Goal: Task Accomplishment & Management: Use online tool/utility

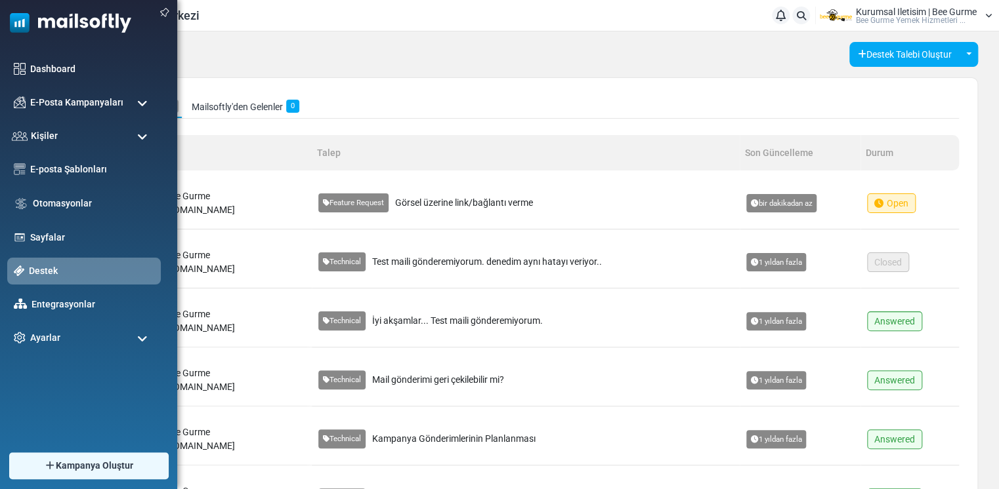
click at [69, 24] on img at bounding box center [65, 19] width 131 height 39
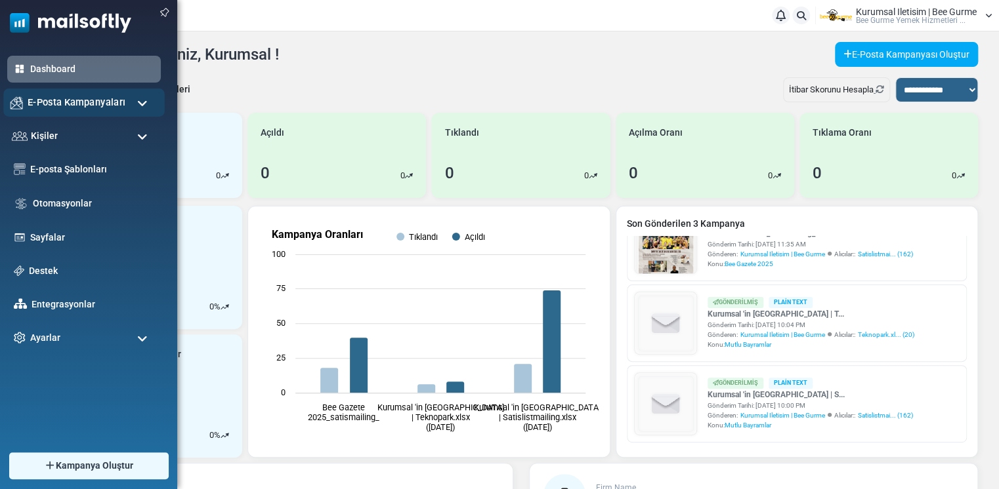
click at [113, 106] on span "E-Posta Kampanyaları" at bounding box center [77, 102] width 98 height 14
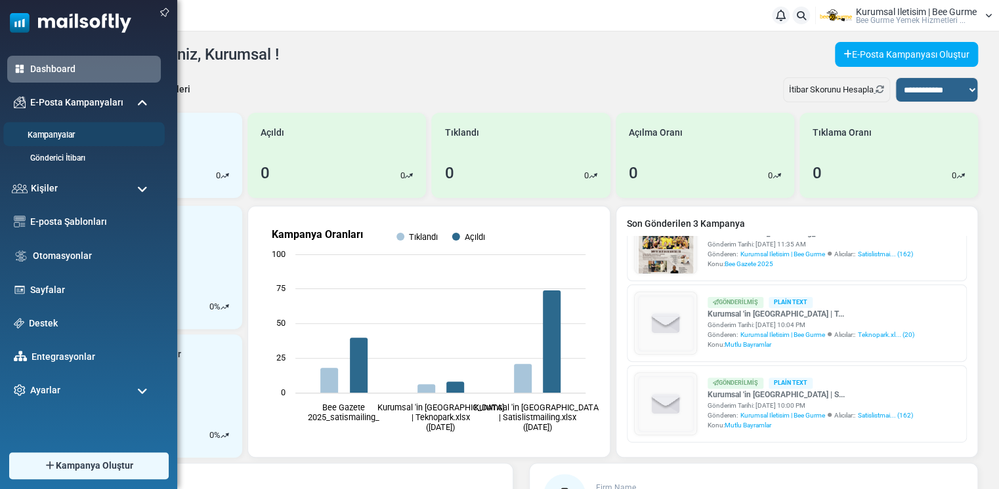
click at [60, 138] on link "Kampanyalar" at bounding box center [81, 135] width 157 height 12
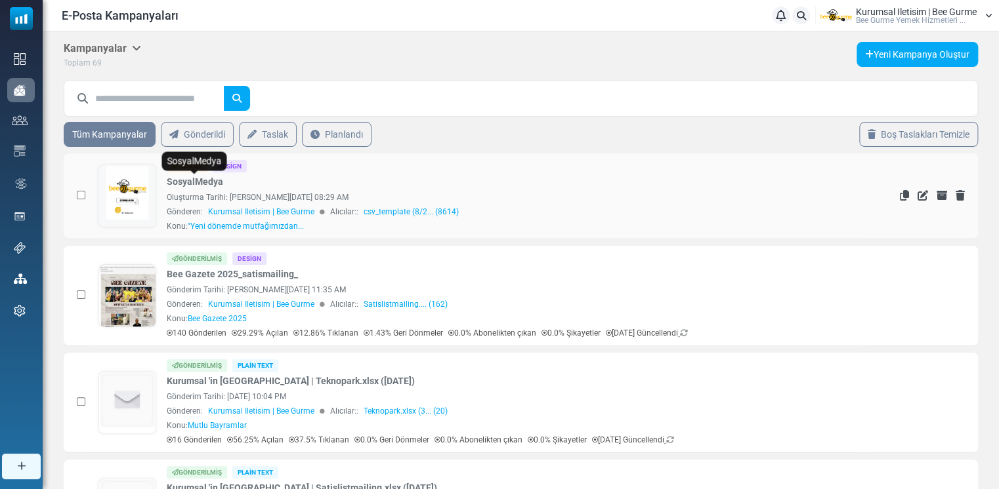
click at [196, 178] on link "SosyalMedya" at bounding box center [195, 182] width 56 height 14
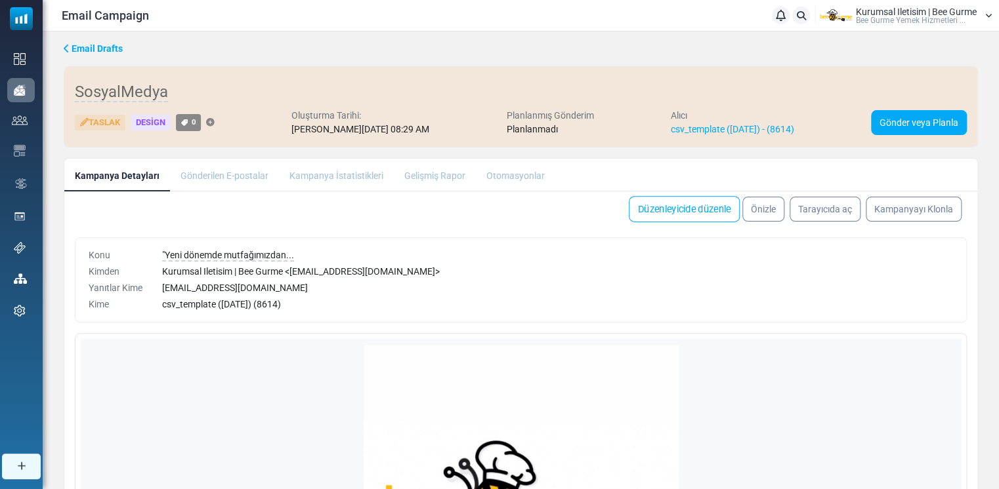
click at [675, 209] on link "Düzenleyicide düzenle" at bounding box center [684, 209] width 111 height 26
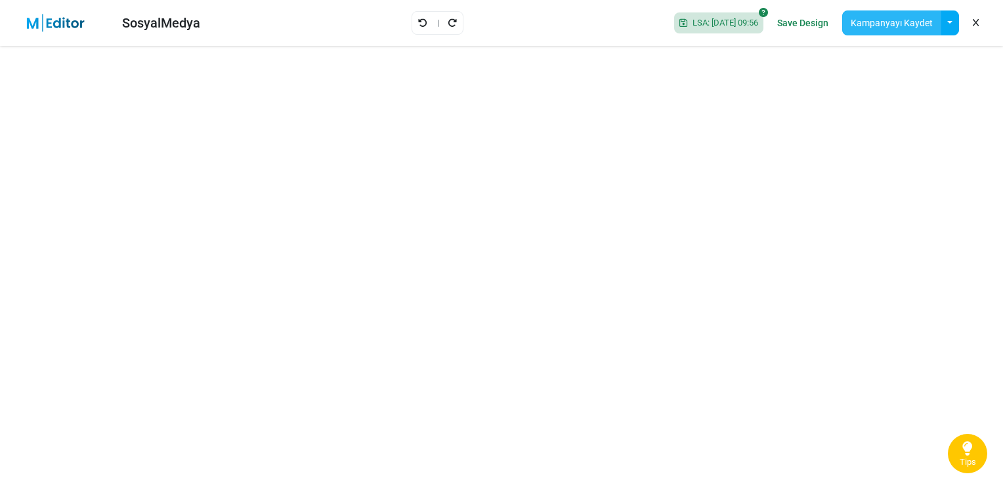
click at [909, 20] on button "Kampanyayı Kaydet" at bounding box center [891, 22] width 99 height 25
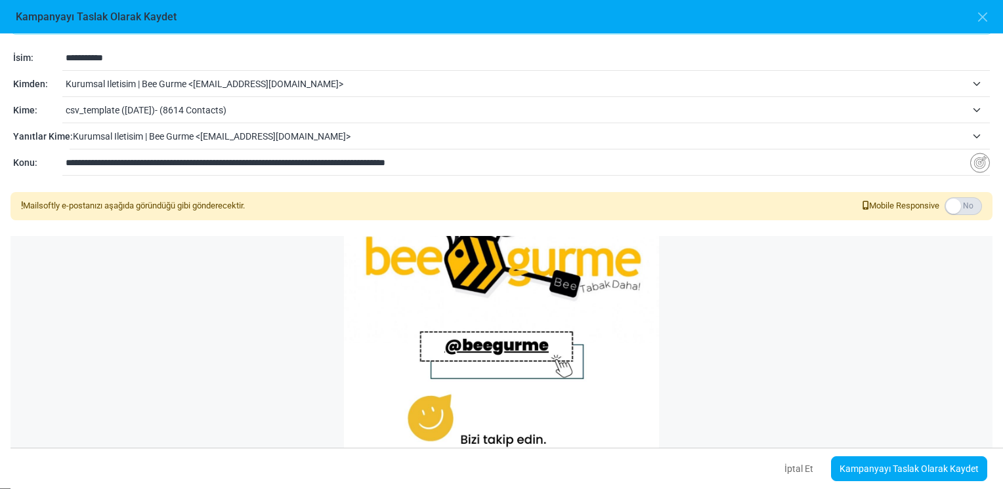
scroll to position [52, 0]
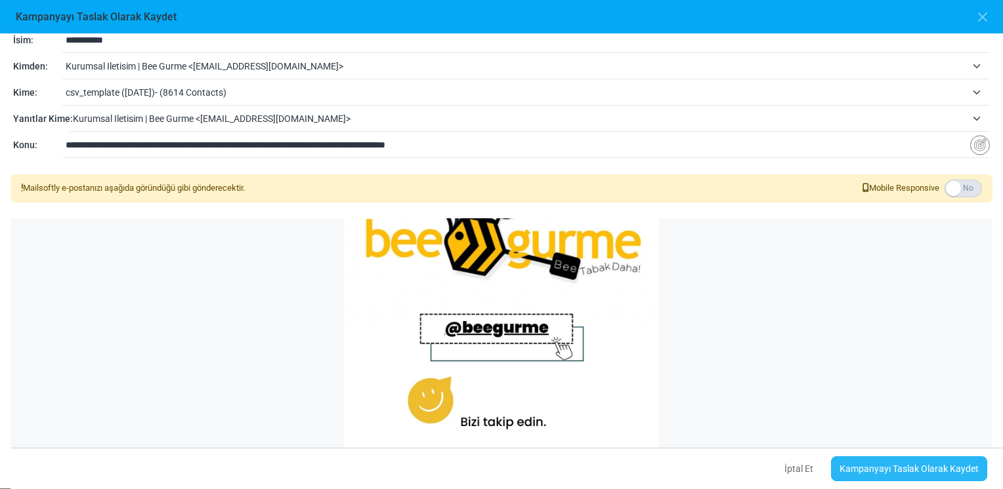
click at [905, 466] on link "Kampanyayı Taslak Olarak Kaydet" at bounding box center [909, 469] width 156 height 25
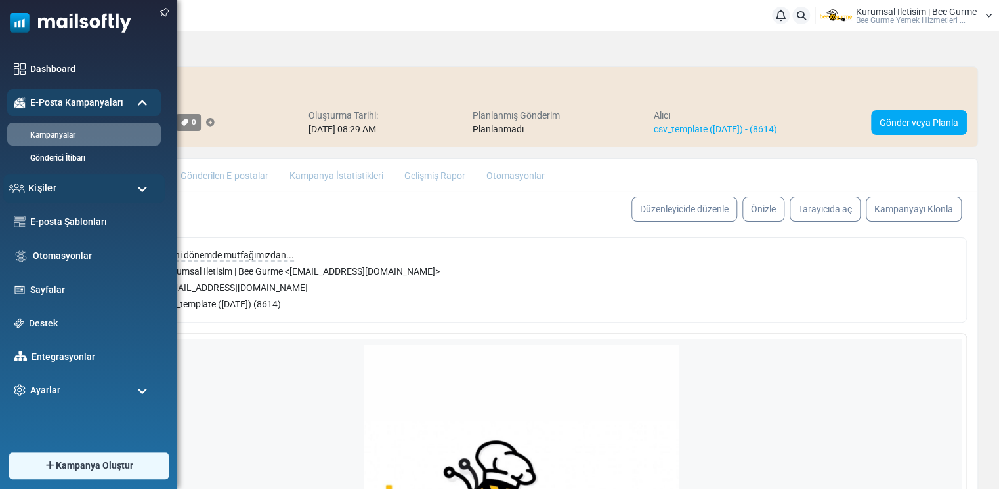
click at [46, 188] on span "Kişiler" at bounding box center [42, 188] width 28 height 14
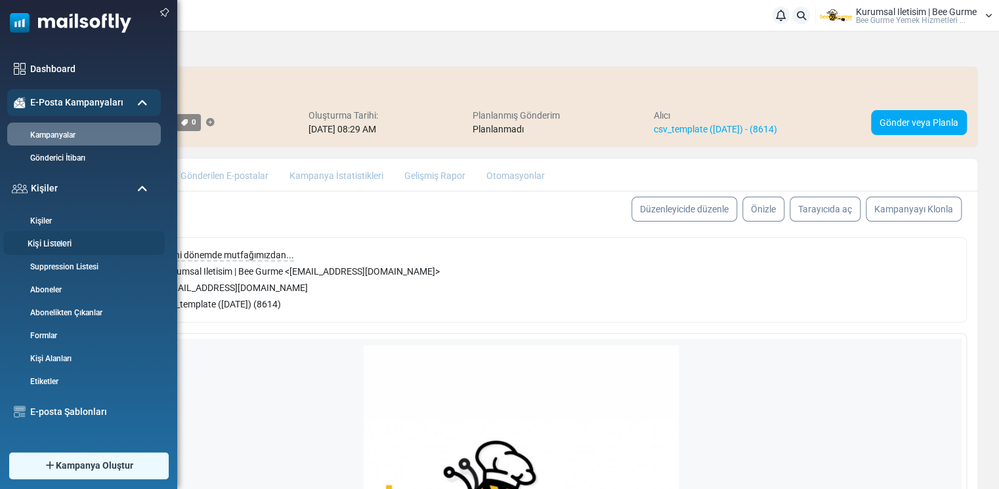
click at [51, 239] on link "Kişi Listeleri" at bounding box center [81, 244] width 157 height 12
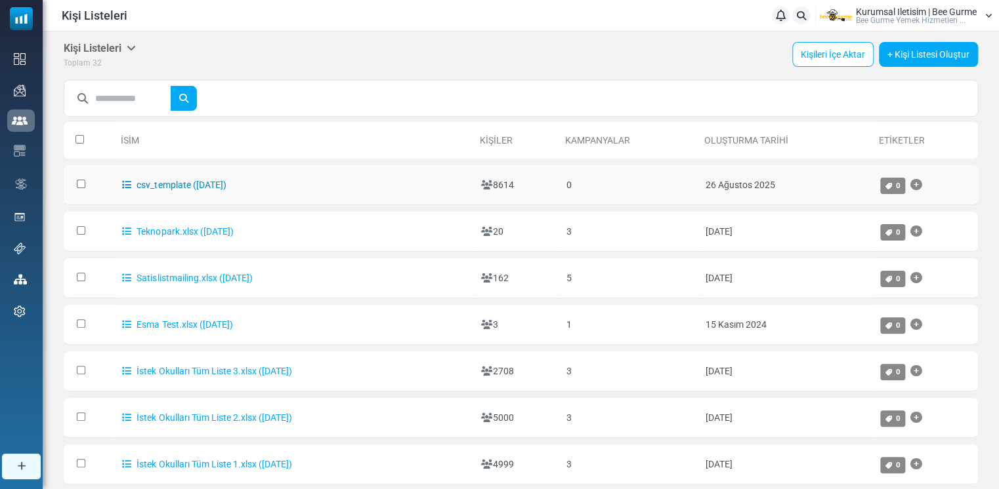
click at [194, 185] on link "csv_template ([DATE])" at bounding box center [174, 185] width 104 height 10
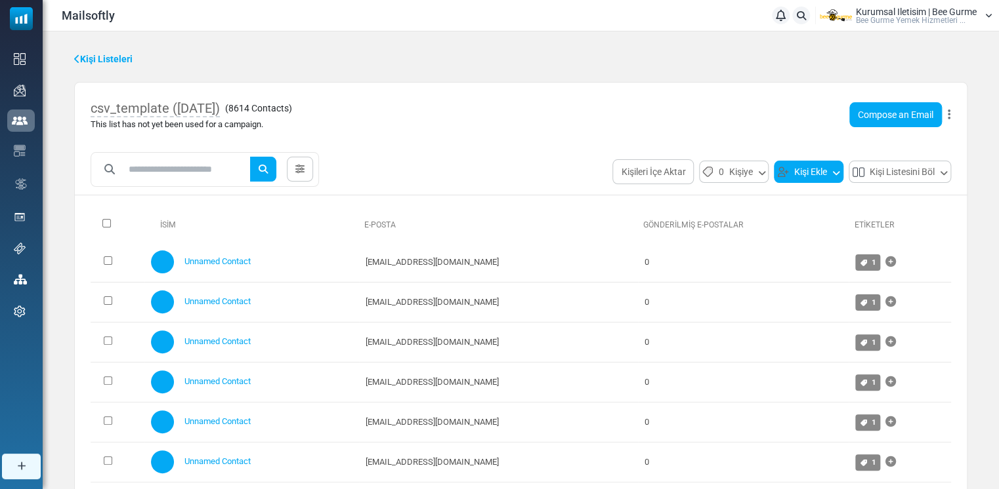
click at [798, 174] on button "Kişi Ekle" at bounding box center [809, 172] width 70 height 22
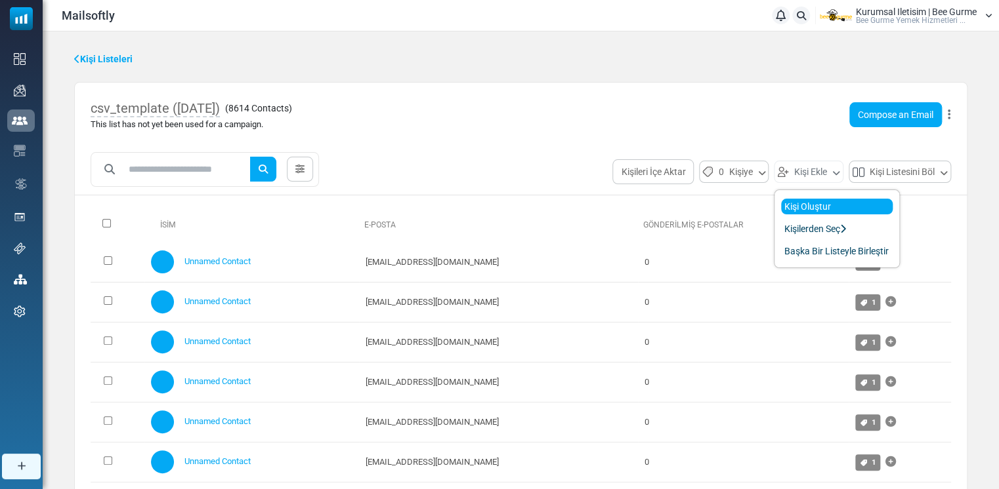
click at [795, 209] on link "Kişi Oluştur" at bounding box center [837, 207] width 112 height 16
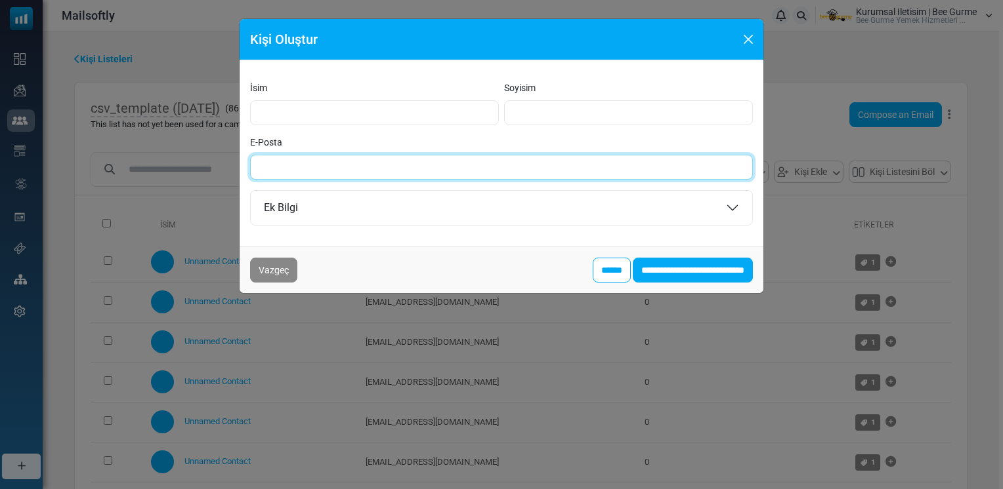
click at [315, 169] on input "E-Posta" at bounding box center [501, 167] width 503 height 25
type input "**********"
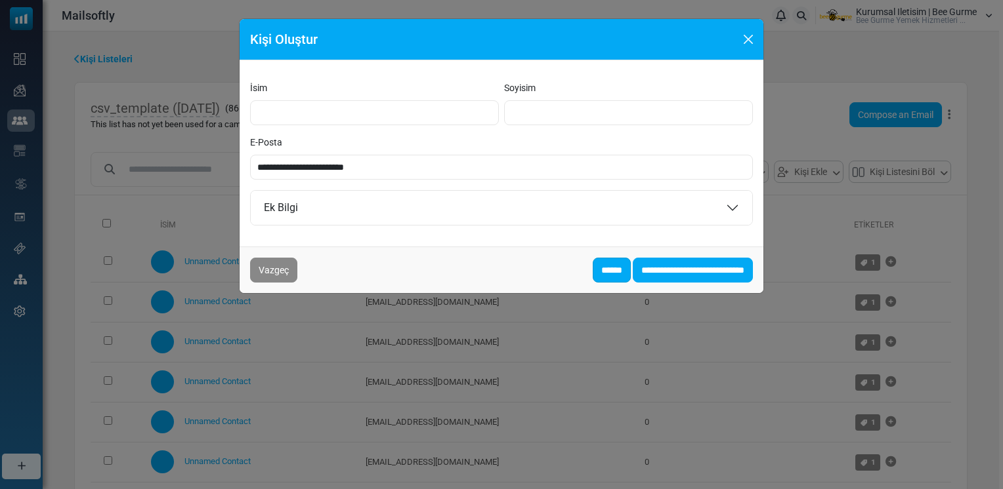
click at [593, 266] on input "******" at bounding box center [612, 270] width 38 height 25
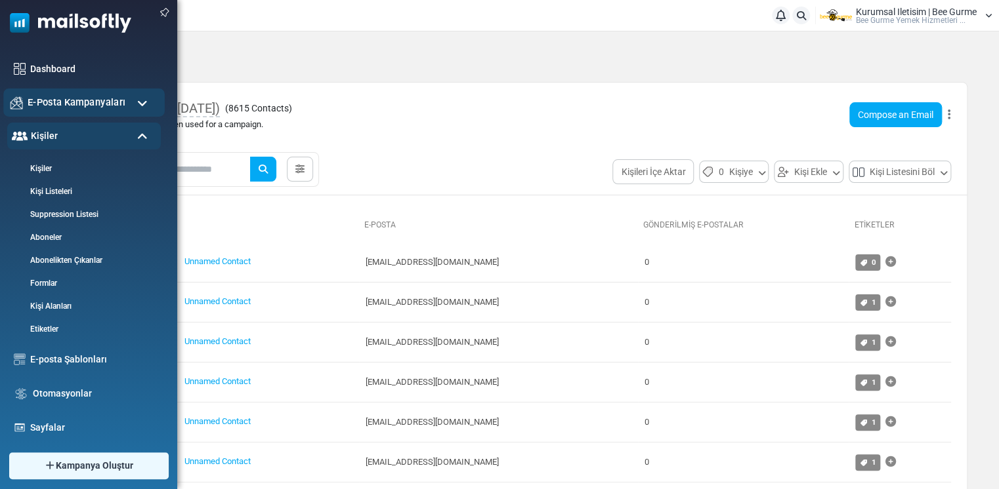
click at [68, 106] on span "E-Posta Kampanyaları" at bounding box center [77, 102] width 98 height 14
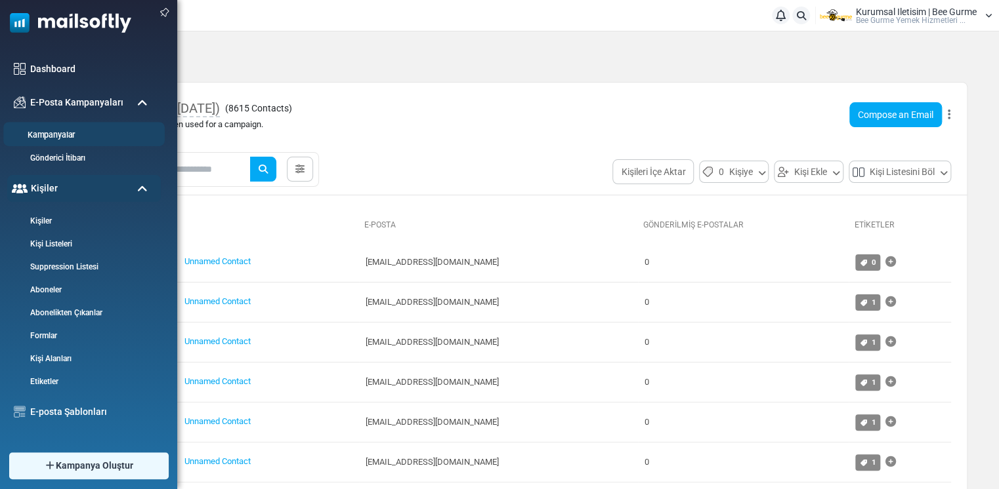
click at [68, 133] on link "Kampanyalar" at bounding box center [81, 135] width 157 height 12
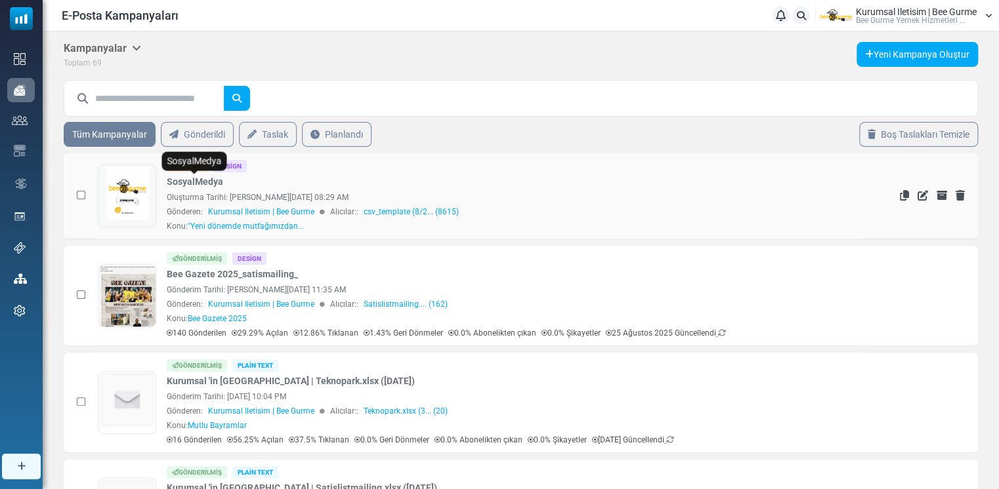
click at [186, 180] on link "SosyalMedya" at bounding box center [195, 182] width 56 height 14
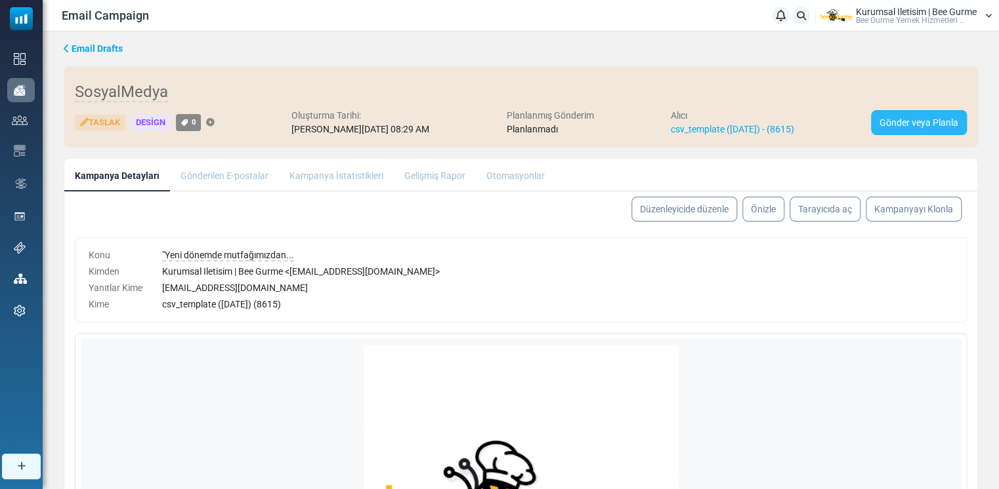
click at [922, 122] on link "Gönder veya Planla" at bounding box center [919, 122] width 96 height 25
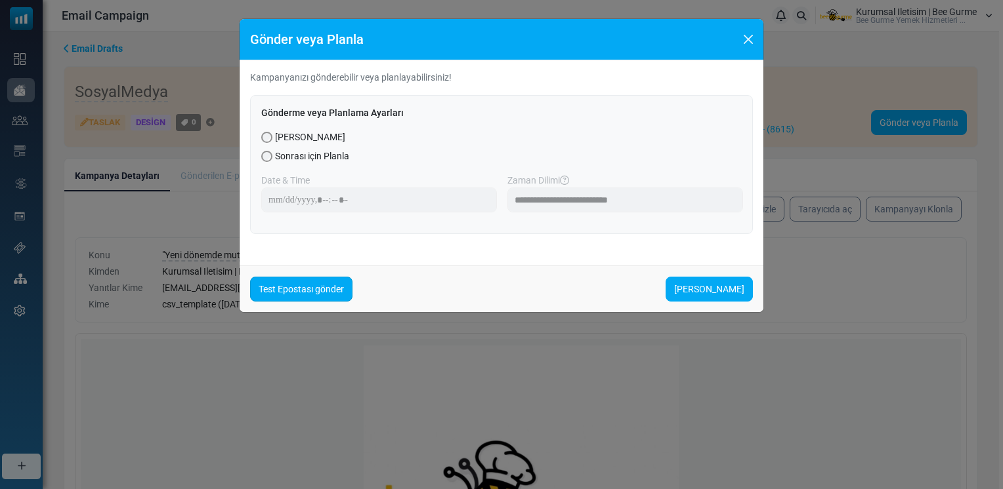
click at [291, 289] on link "Test Epostası gönder" at bounding box center [301, 289] width 102 height 25
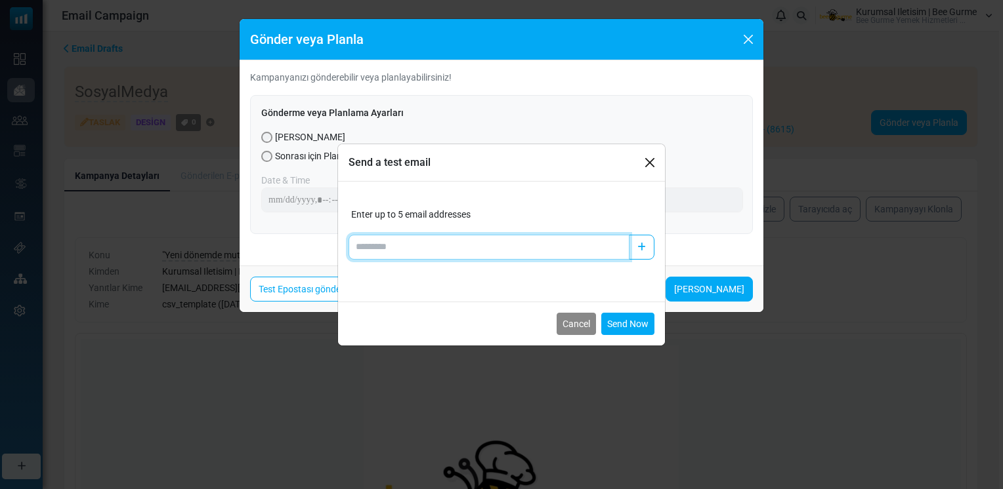
click at [387, 248] on input "Add email" at bounding box center [488, 247] width 281 height 25
type input "**********"
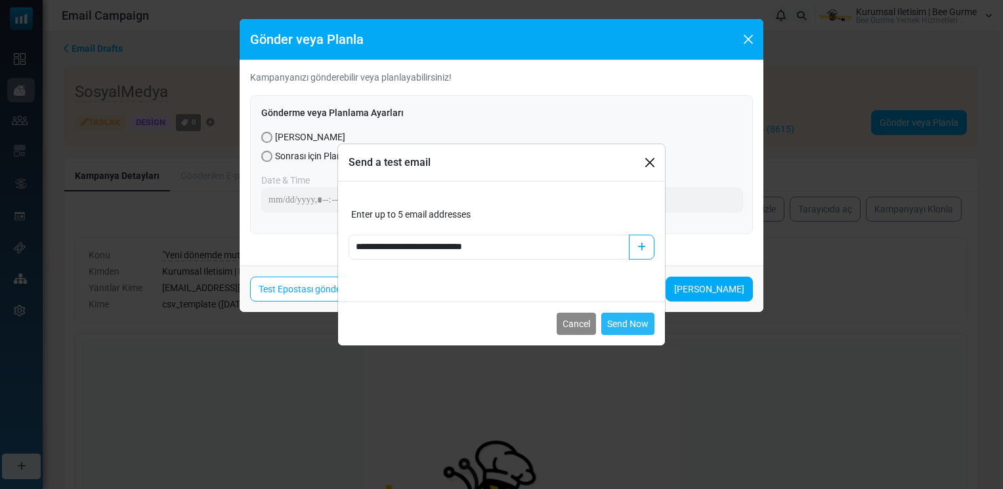
click at [630, 324] on button "Send Now" at bounding box center [627, 324] width 53 height 22
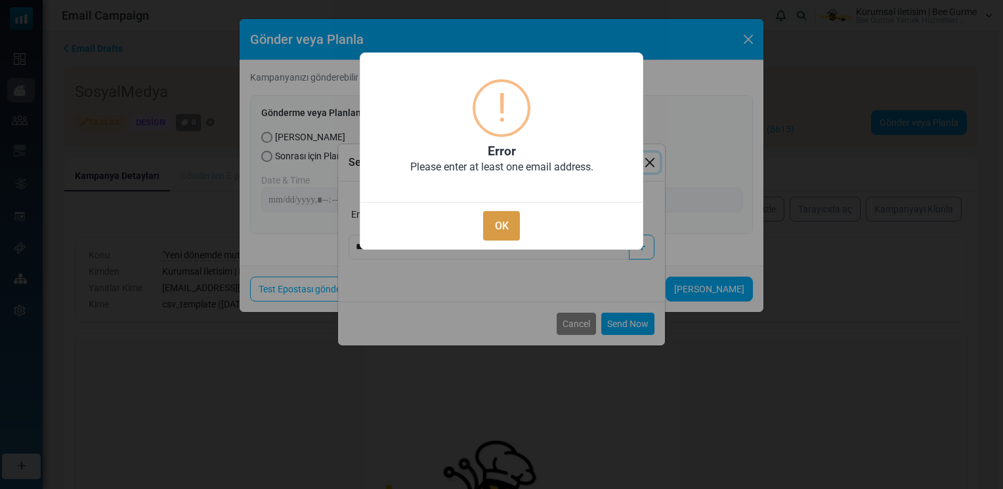
click at [509, 222] on button "OK" at bounding box center [501, 226] width 37 height 30
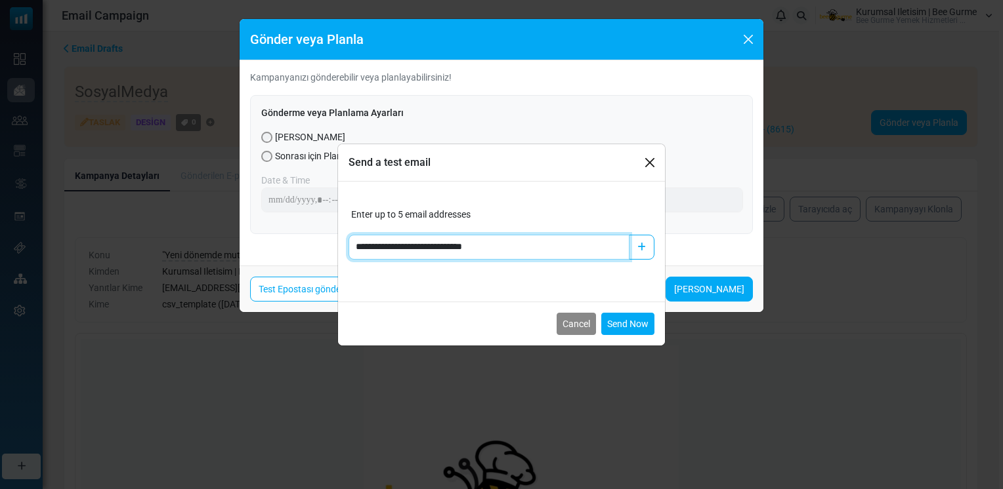
click at [543, 248] on input "**********" at bounding box center [488, 247] width 281 height 25
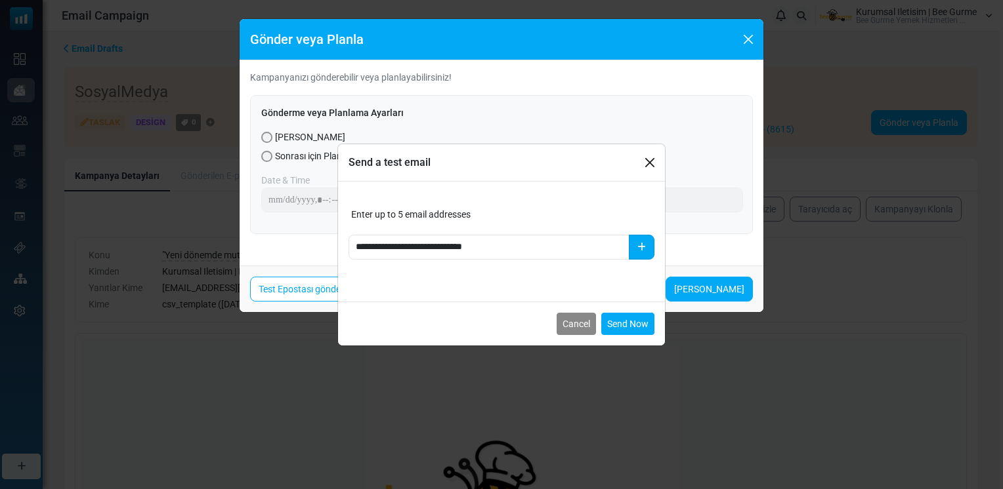
click at [643, 248] on icon "button" at bounding box center [641, 247] width 9 height 9
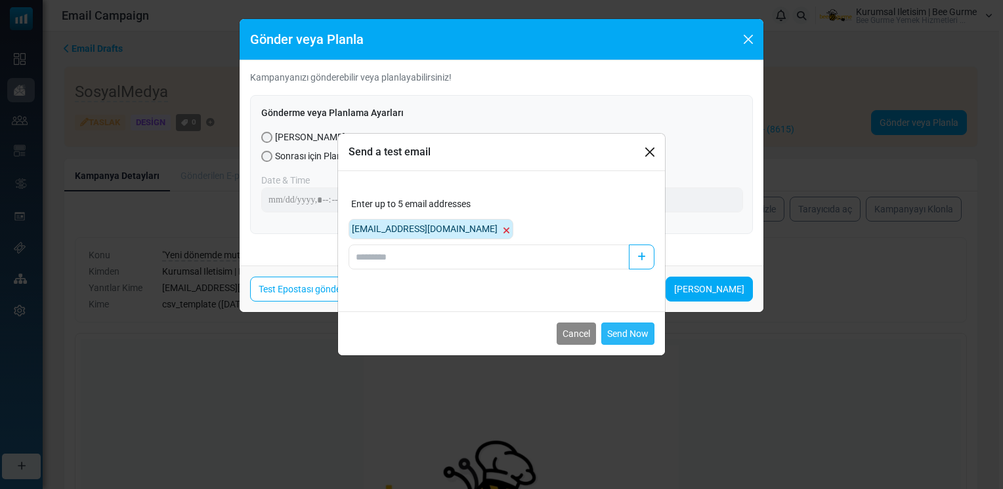
click at [626, 329] on button "Send Now" at bounding box center [627, 334] width 53 height 22
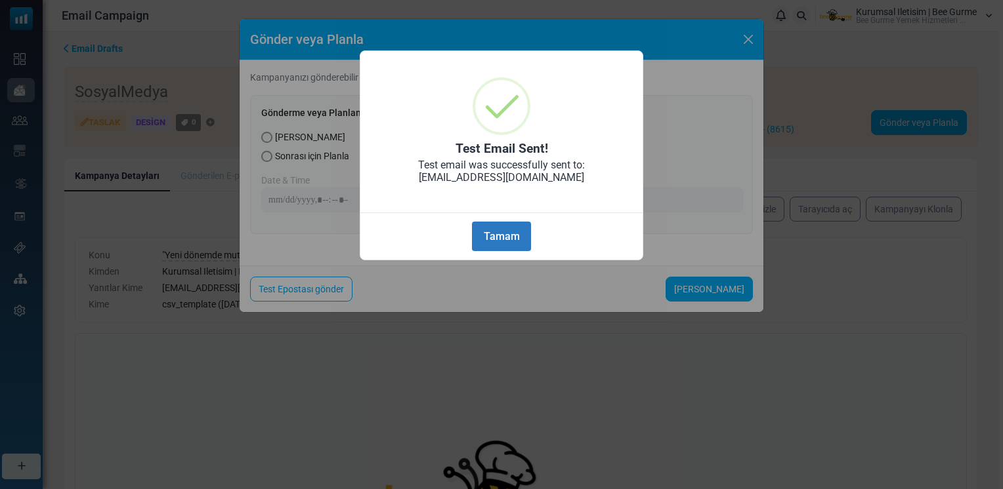
click at [502, 237] on button "Tamam" at bounding box center [501, 237] width 59 height 30
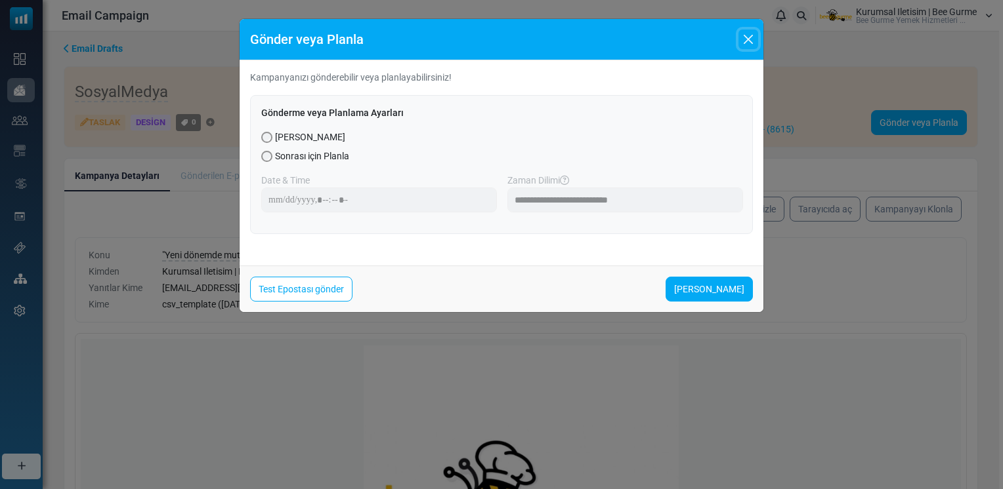
click at [748, 39] on button "Close" at bounding box center [748, 40] width 20 height 20
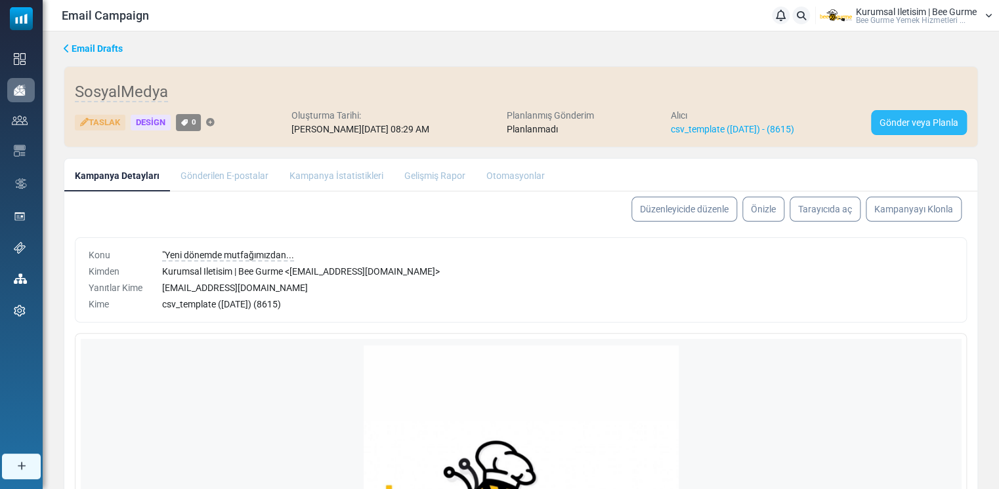
click at [908, 121] on link "Gönder veya Planla" at bounding box center [919, 122] width 96 height 25
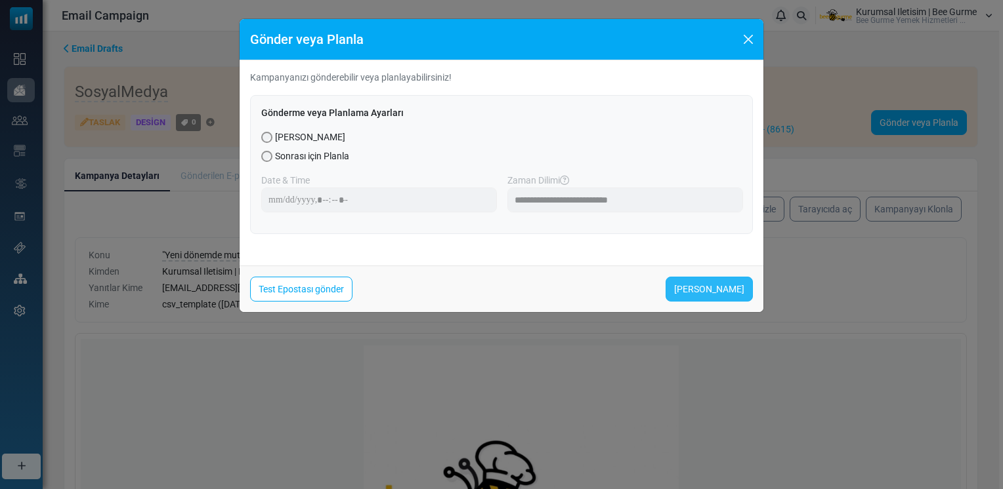
click at [705, 285] on link "Şimdi Gönder" at bounding box center [708, 289] width 87 height 25
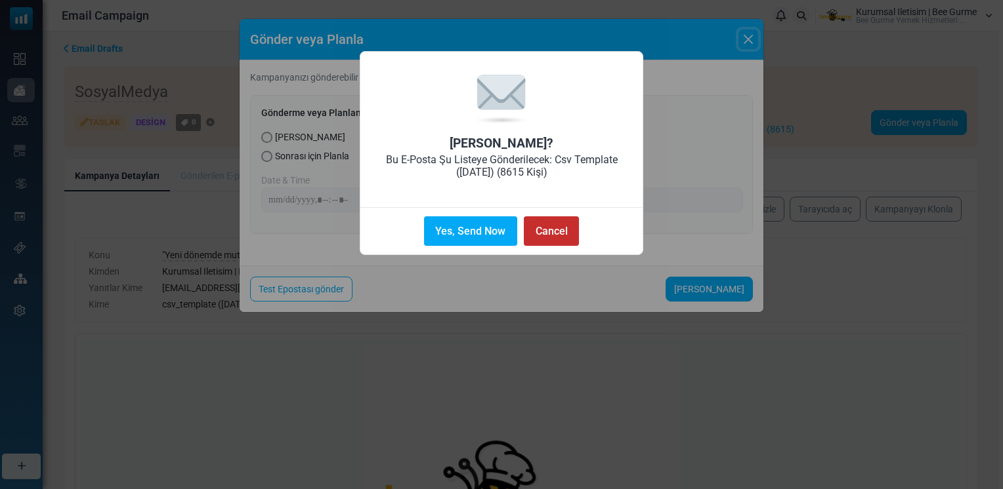
click at [551, 235] on button "Cancel" at bounding box center [551, 232] width 55 height 30
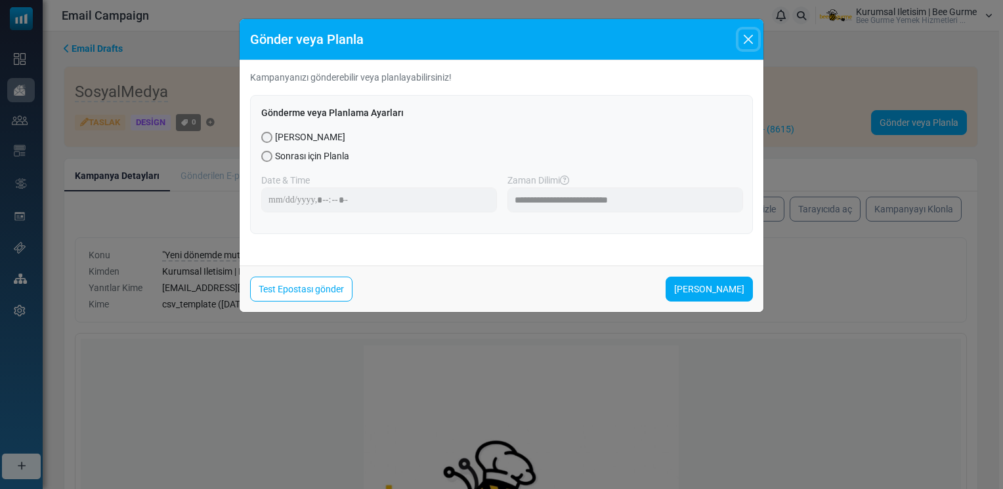
click at [748, 37] on button "Close" at bounding box center [748, 40] width 20 height 20
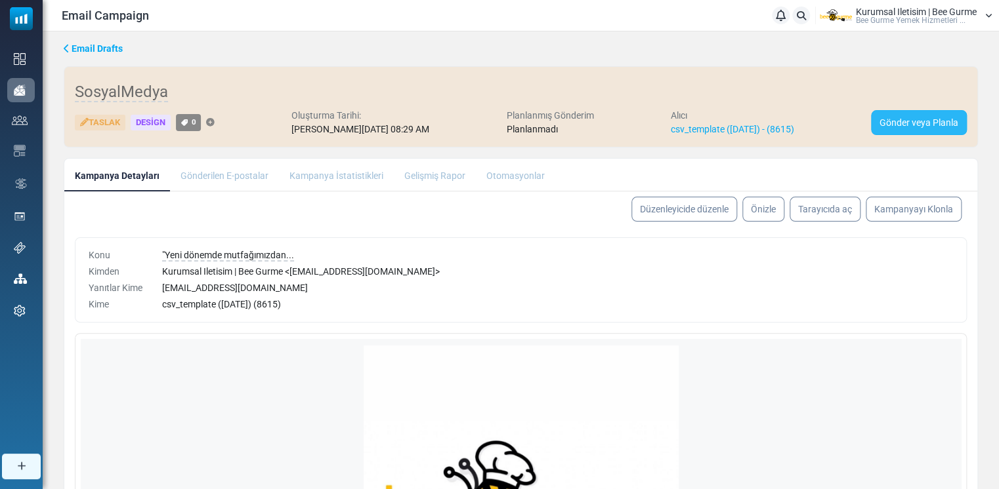
click at [907, 121] on link "Gönder veya Planla" at bounding box center [919, 122] width 96 height 25
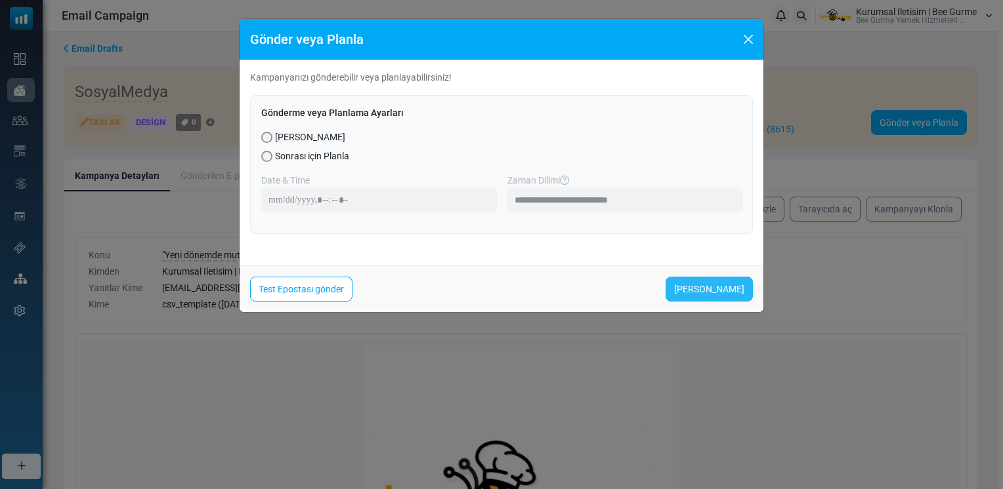
click at [710, 287] on link "Şimdi Gönder" at bounding box center [708, 289] width 87 height 25
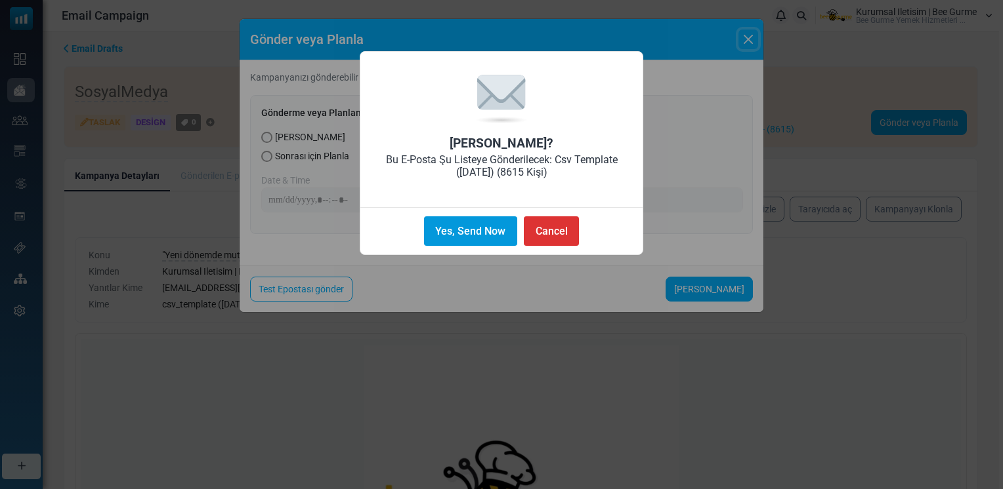
click at [469, 232] on button "Yes, Send Now" at bounding box center [470, 232] width 93 height 30
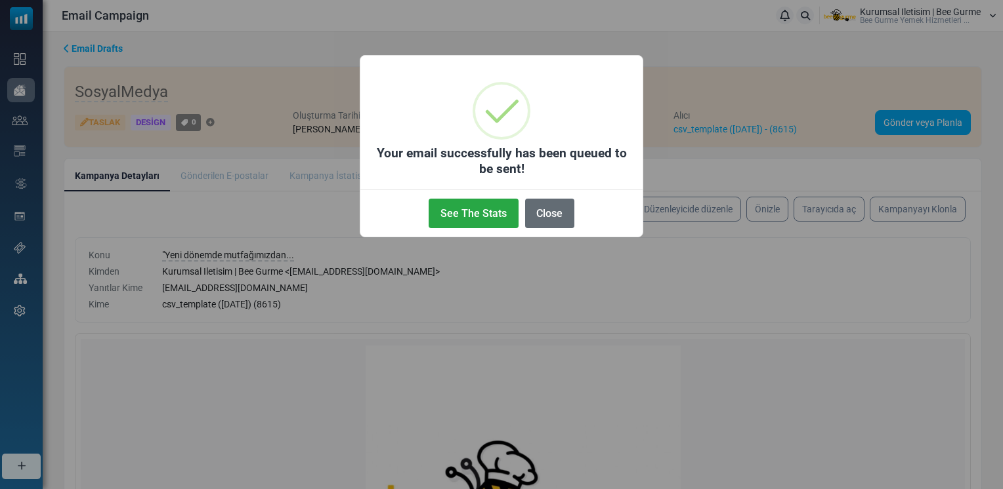
click at [550, 215] on button "Close" at bounding box center [549, 214] width 49 height 30
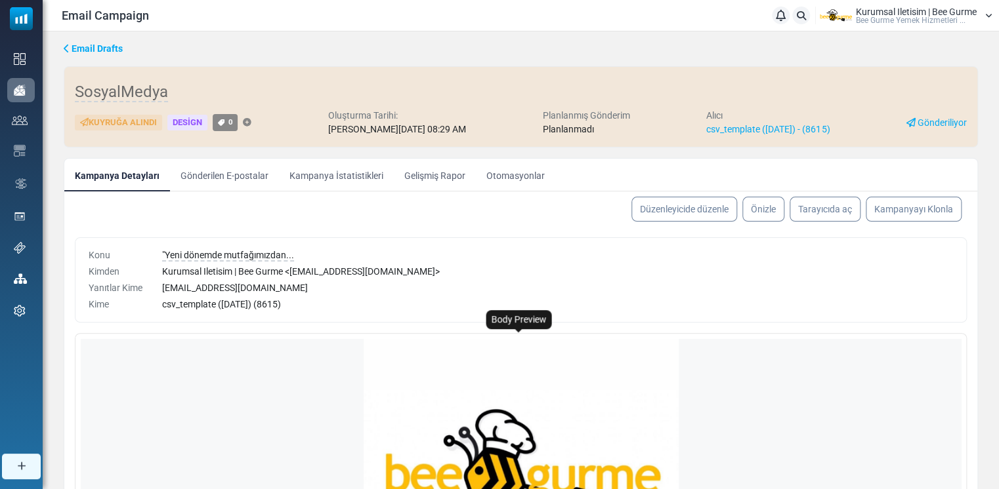
scroll to position [79, 0]
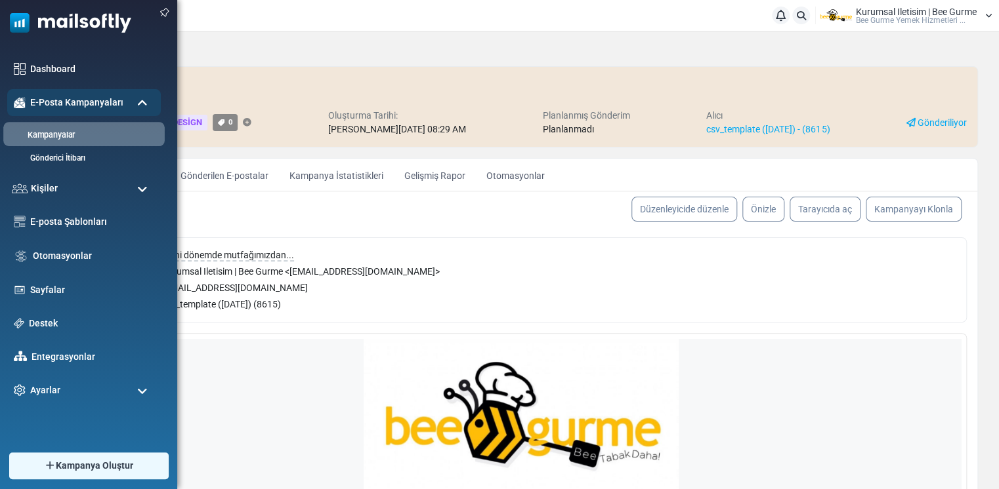
click at [52, 138] on link "Kampanyalar" at bounding box center [81, 135] width 157 height 12
